Goal: Task Accomplishment & Management: Use online tool/utility

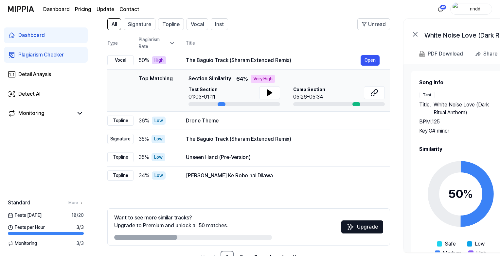
scroll to position [28, 0]
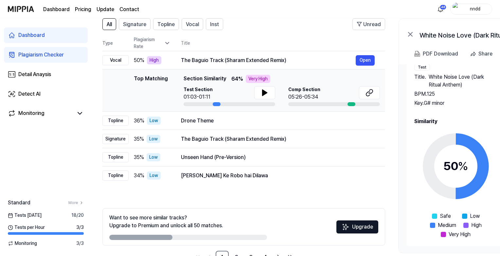
click at [22, 36] on div "Dashboard" at bounding box center [31, 35] width 26 height 8
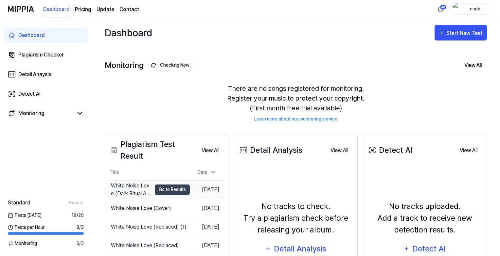
click at [159, 184] on td "White Noise Love (Dark Ritual Anthem) Go to Results" at bounding box center [149, 190] width 81 height 18
click at [165, 189] on button "Go to Results" at bounding box center [172, 190] width 35 height 10
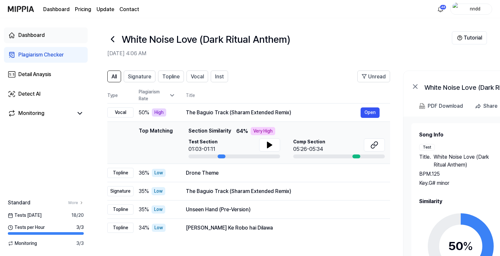
click at [34, 33] on div "Dashboard" at bounding box center [31, 35] width 26 height 8
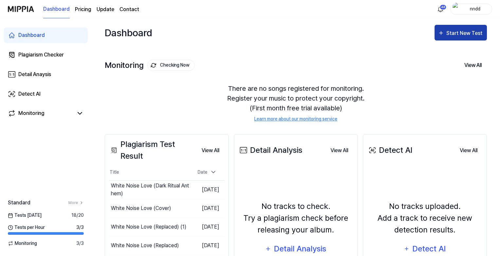
click at [451, 36] on div "Start New Test" at bounding box center [464, 33] width 37 height 9
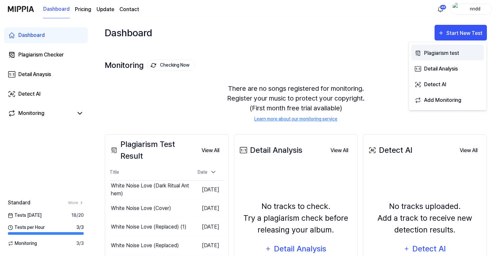
click at [441, 55] on div "Plagiarism test" at bounding box center [452, 53] width 57 height 9
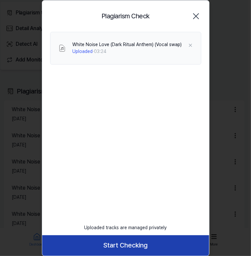
click at [85, 240] on button "Start Checking" at bounding box center [125, 245] width 167 height 20
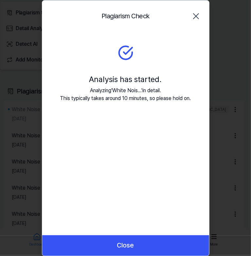
click at [195, 16] on icon "button" at bounding box center [195, 15] width 5 height 5
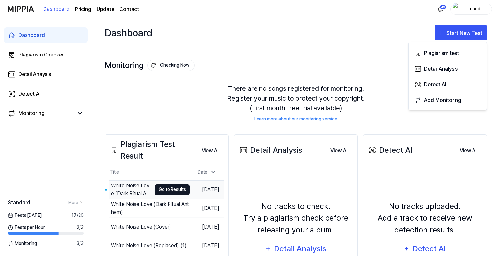
click at [164, 187] on button "Go to Results" at bounding box center [172, 190] width 35 height 10
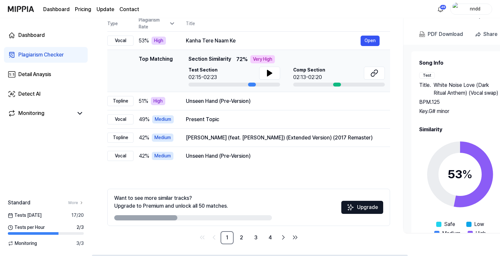
scroll to position [72, 0]
